Goal: Information Seeking & Learning: Learn about a topic

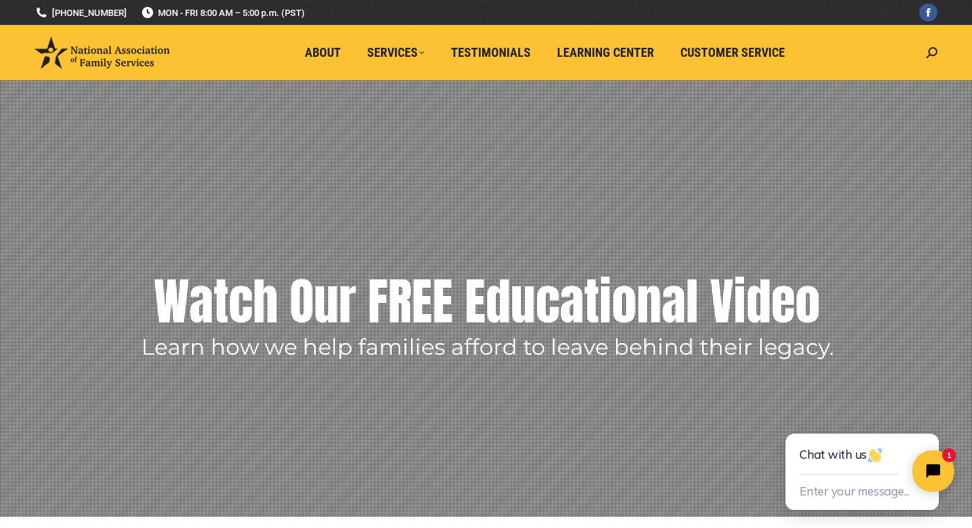
click at [481, 328] on rs-layer "Watch Our FREE Educational Video" at bounding box center [487, 301] width 666 height 69
click at [498, 297] on rs-layer "Watch Our FREE Educational Video" at bounding box center [487, 301] width 666 height 69
click at [949, 290] on rs-arrow at bounding box center [951, 284] width 35 height 35
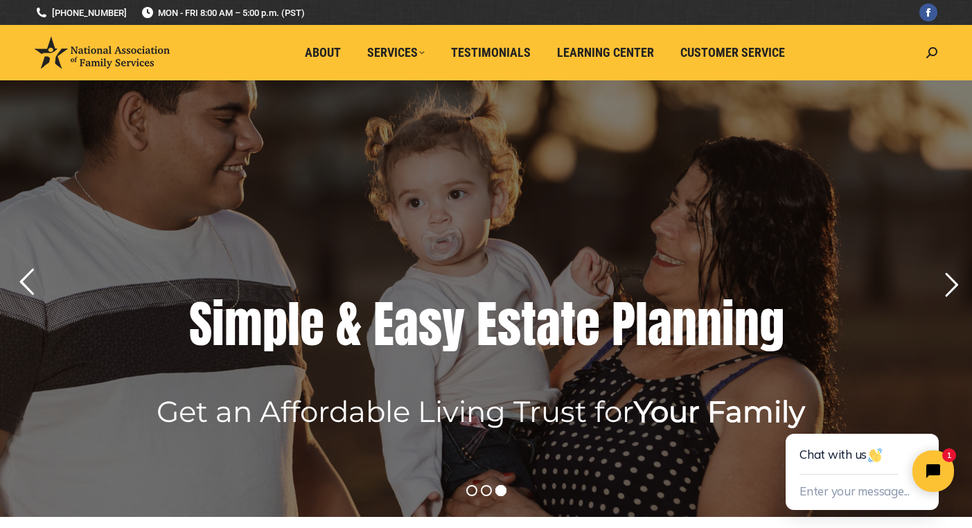
click at [30, 277] on rs-arrow at bounding box center [26, 282] width 35 height 35
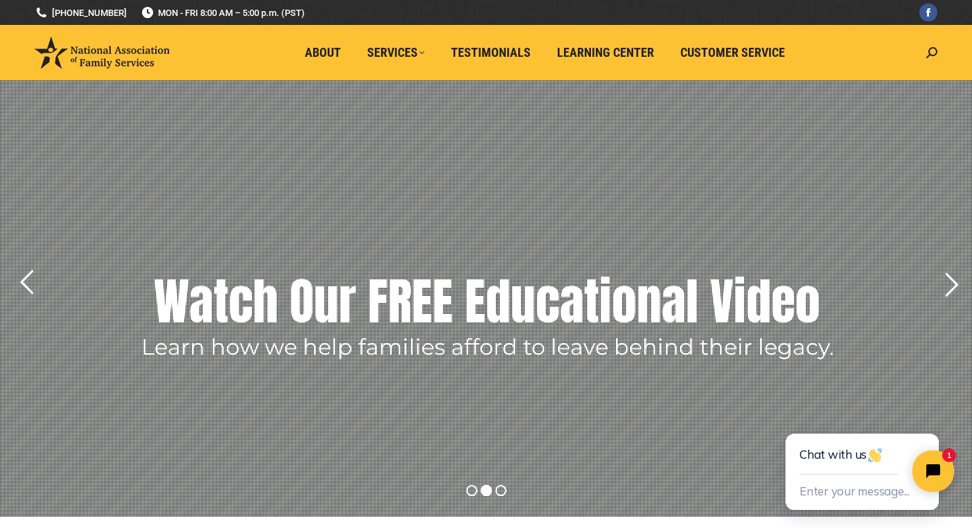
click at [459, 350] on rs-layer "Learn how we help families afford to leave behind their legacy." at bounding box center [487, 347] width 693 height 21
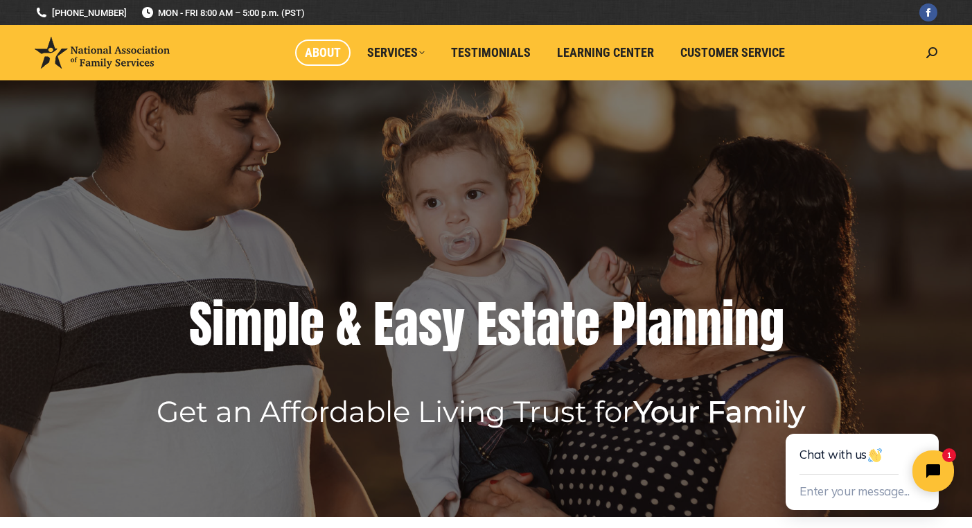
click at [317, 58] on span "About" at bounding box center [323, 52] width 36 height 15
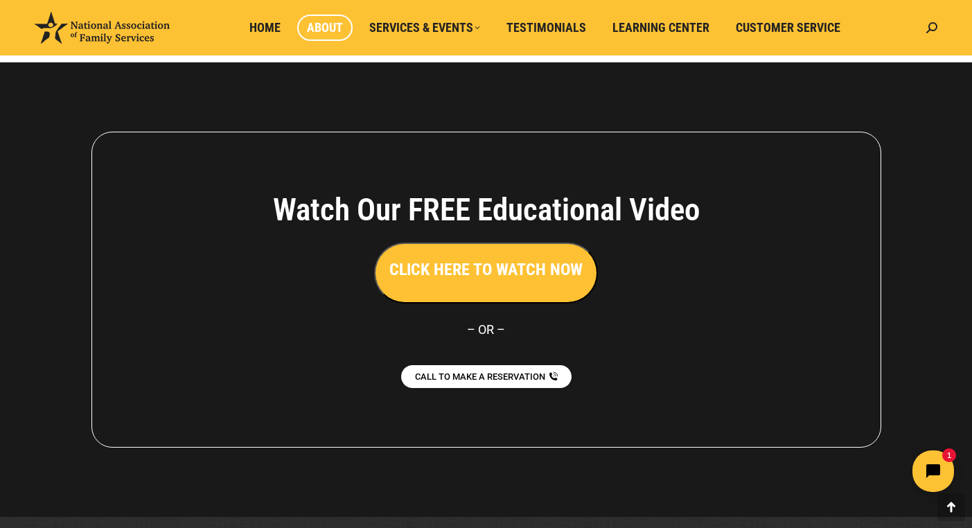
scroll to position [1035, 0]
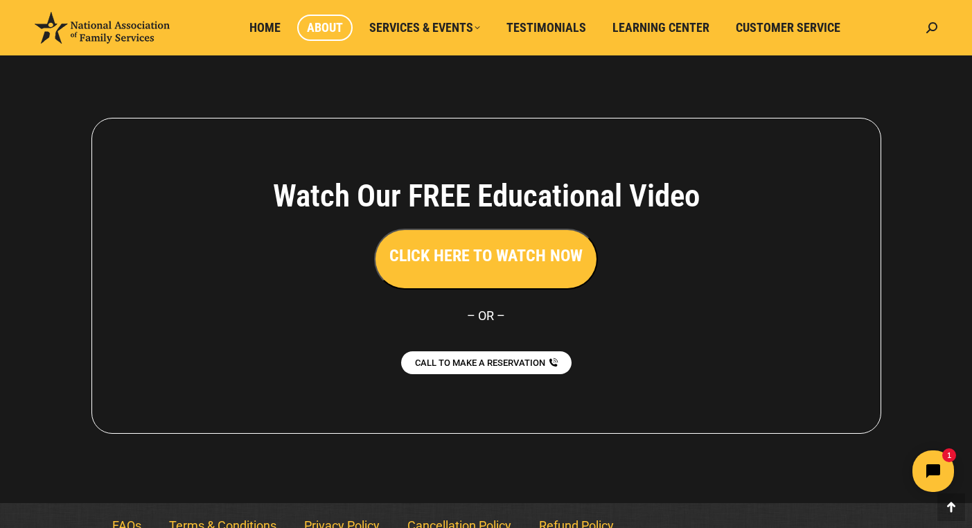
click at [466, 251] on h3 "CLICK HERE TO WATCH NOW" at bounding box center [485, 256] width 193 height 24
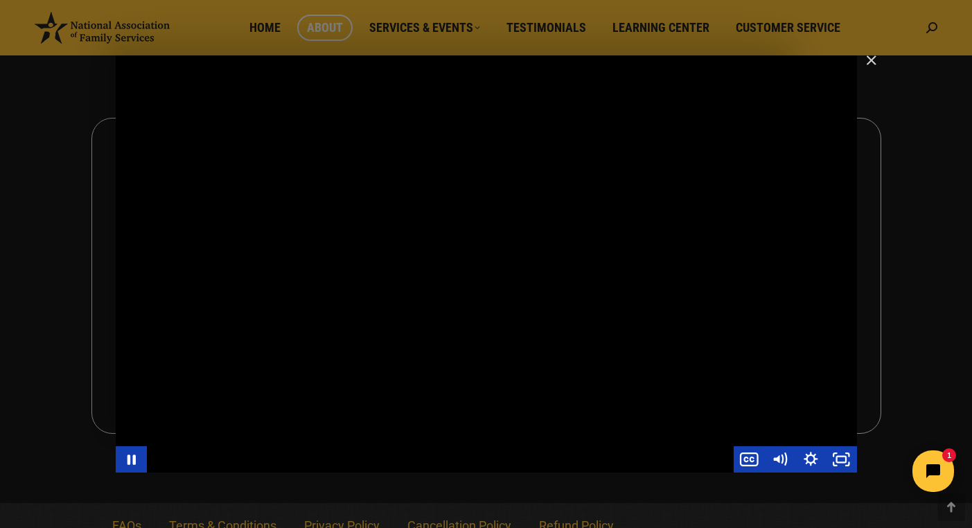
click at [601, 328] on div "Main Video - Full Webinar (Emma) Landon V1.4" at bounding box center [486, 263] width 741 height 417
click at [840, 456] on html "1" at bounding box center [846, 471] width 238 height 65
click at [542, 292] on div "Main Video - Full Webinar (Emma) Landon V1.4" at bounding box center [486, 263] width 741 height 417
click at [449, 294] on div "Main Video - Full Webinar (Emma) Landon V1.4" at bounding box center [486, 263] width 741 height 417
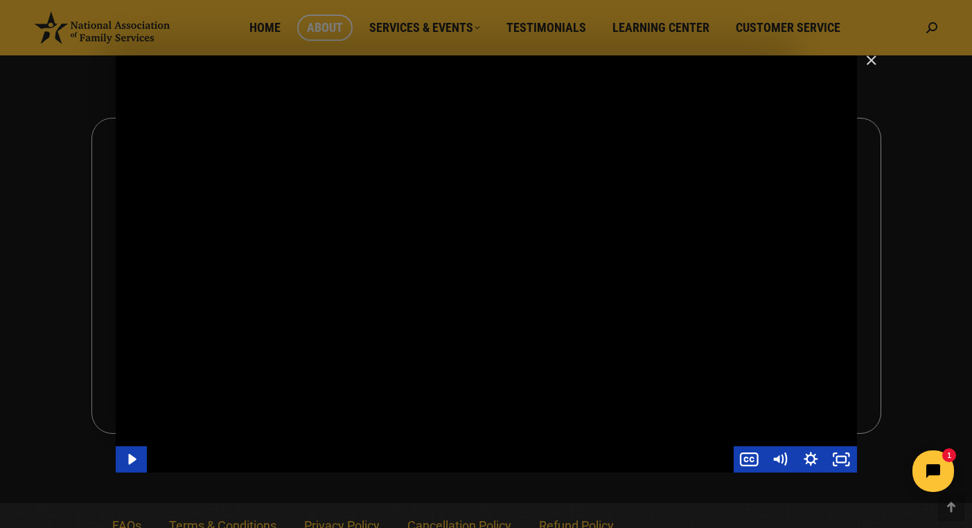
click at [449, 294] on div "Main Video - Full Webinar (Emma) Landon V1.4" at bounding box center [486, 263] width 741 height 417
click at [450, 294] on div "Main Video - Full Webinar (Emma) Landon V1.4" at bounding box center [486, 263] width 741 height 417
click at [474, 265] on div "Main Video - Full Webinar (Emma) Landon V1.4" at bounding box center [486, 263] width 741 height 417
